Goal: Transaction & Acquisition: Purchase product/service

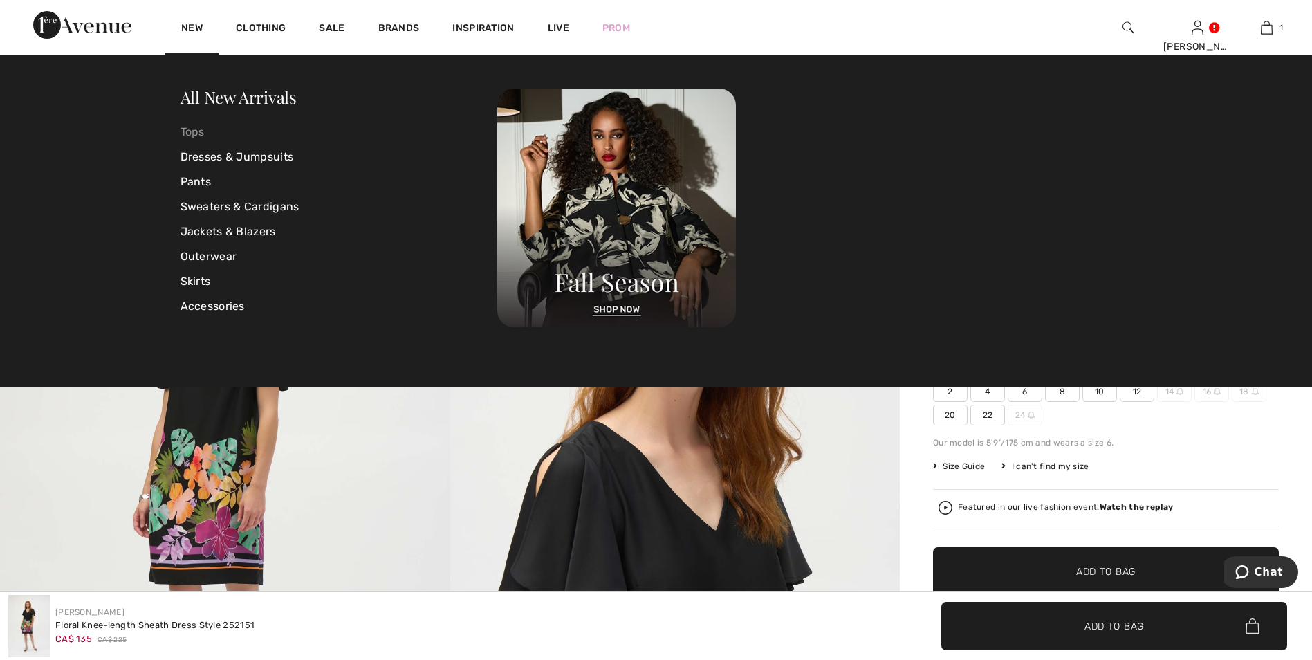
click at [191, 130] on link "Tops" at bounding box center [340, 132] width 318 height 25
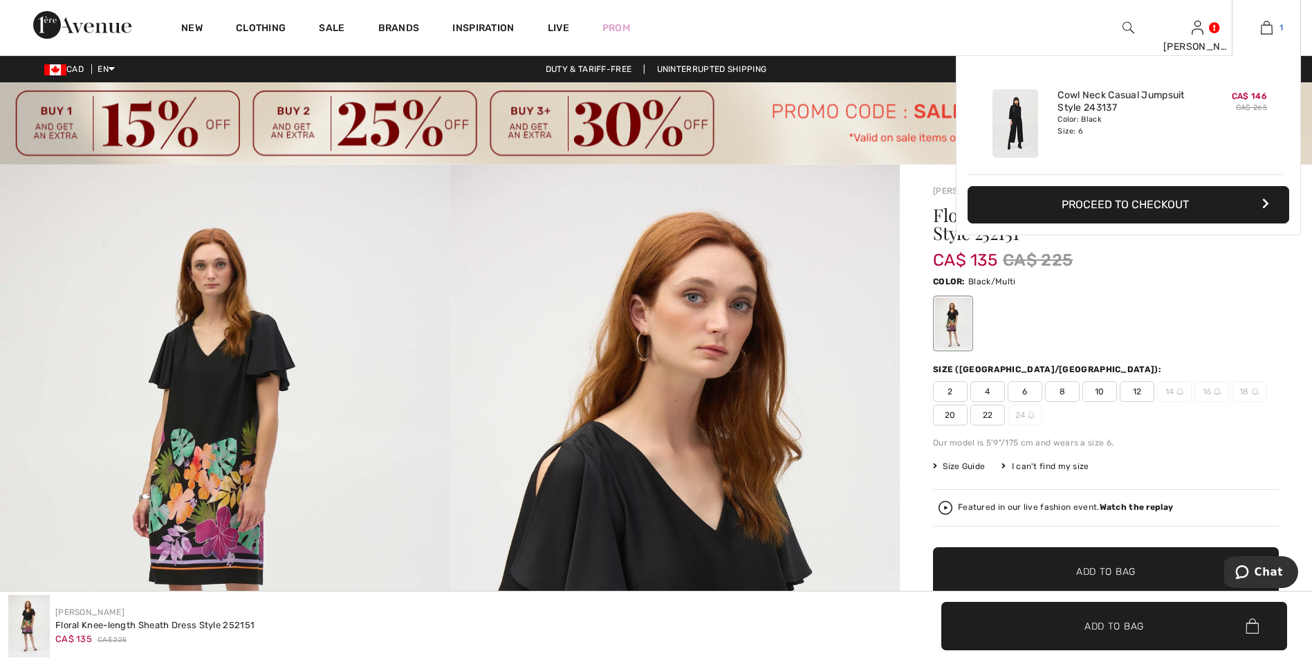
click at [1271, 24] on img at bounding box center [1267, 27] width 12 height 17
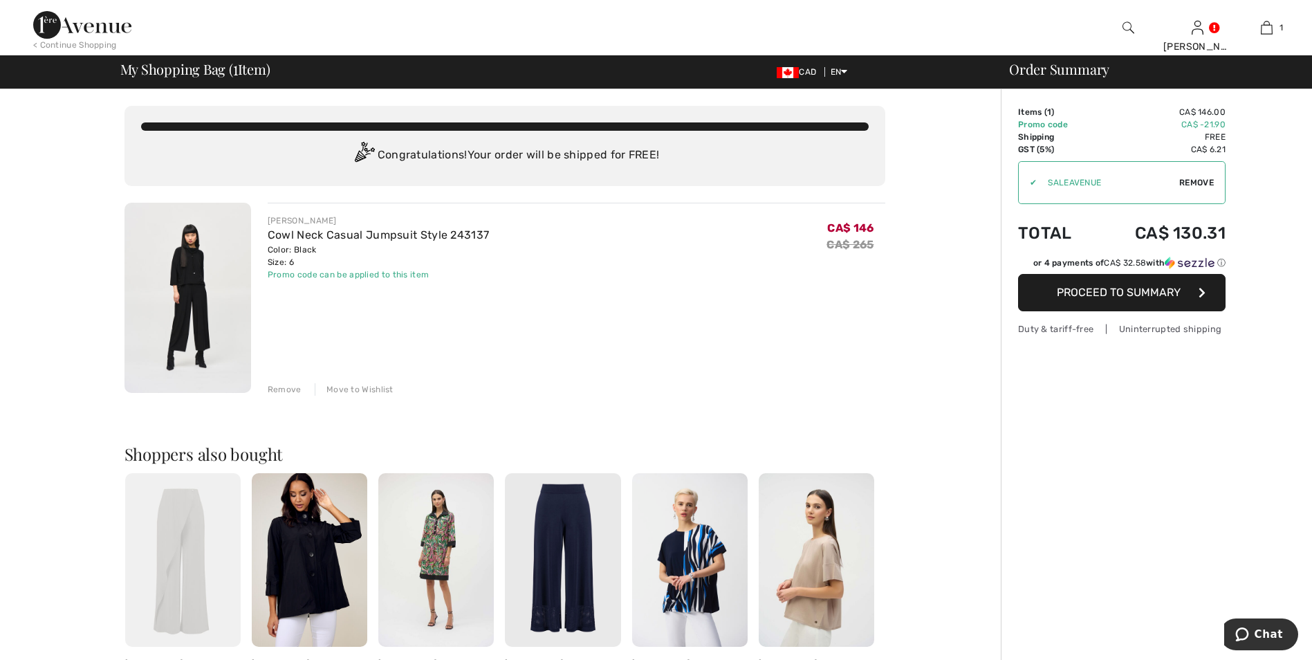
click at [1104, 291] on span "Proceed to Summary" at bounding box center [1119, 292] width 124 height 13
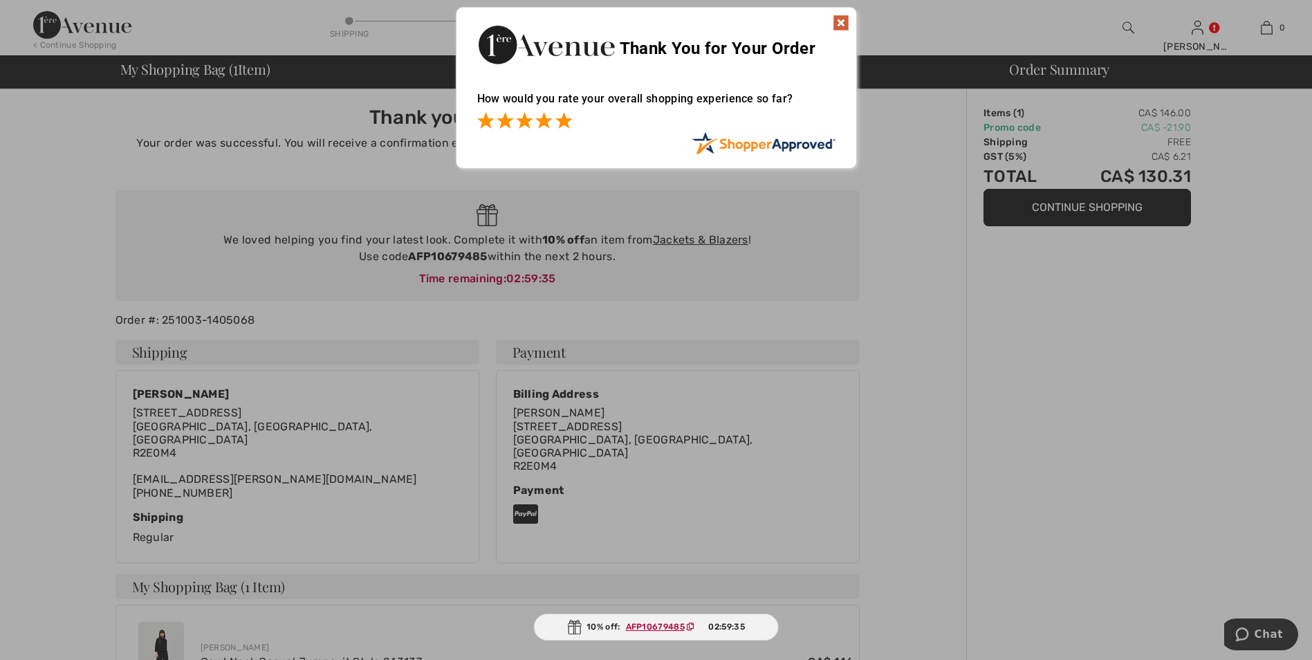
click at [564, 118] on span at bounding box center [563, 120] width 17 height 17
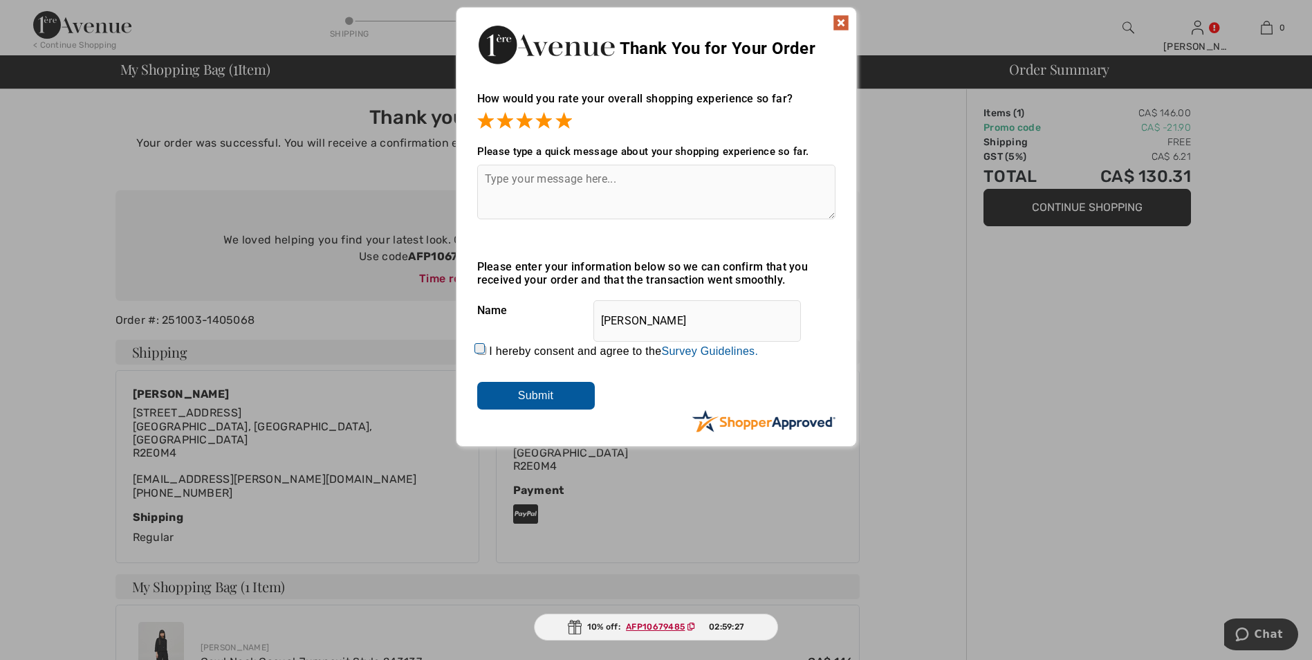
click at [842, 20] on img at bounding box center [841, 23] width 17 height 17
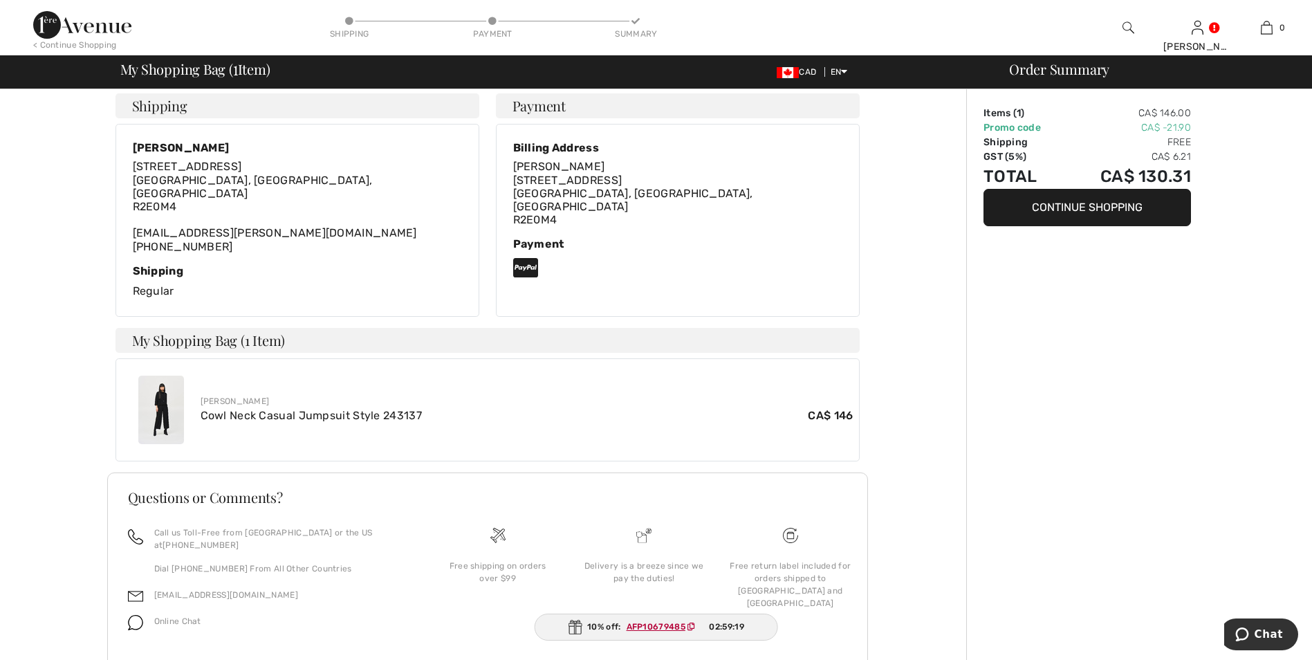
scroll to position [263, 0]
